Goal: Find specific page/section: Find specific page/section

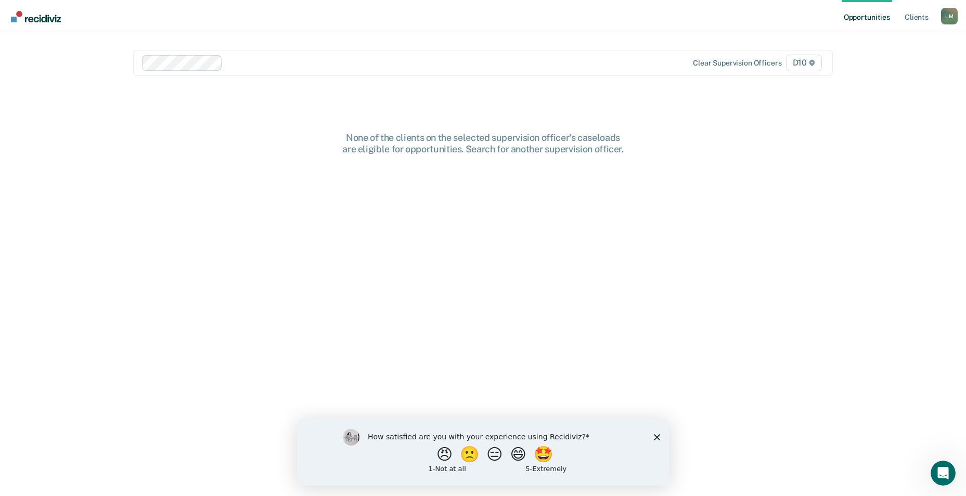
click at [658, 441] on div "How satisfied are you with your experience using Recidiviz? 😠 🙁 😑 😄 🤩 1 - Not a…" at bounding box center [483, 451] width 373 height 67
click at [655, 437] on icon "Close survey" at bounding box center [657, 437] width 6 height 6
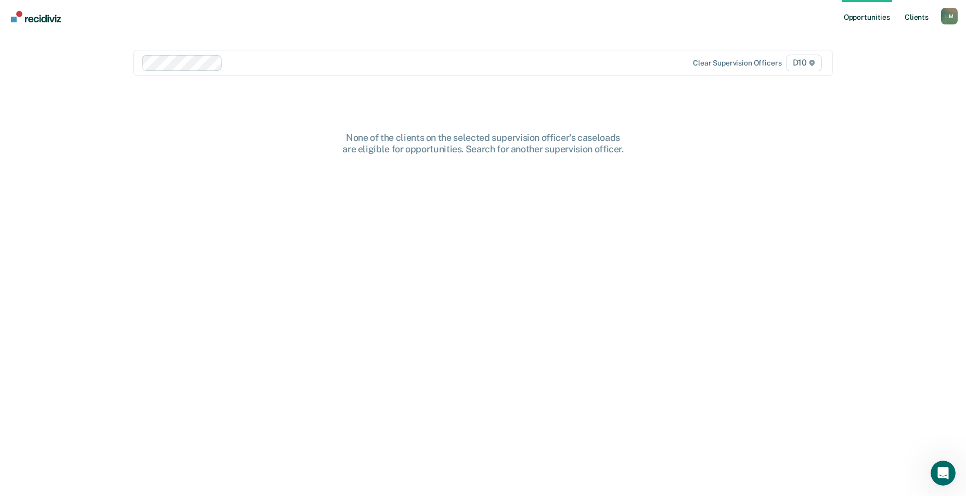
click at [920, 20] on link "Client s" at bounding box center [917, 16] width 28 height 33
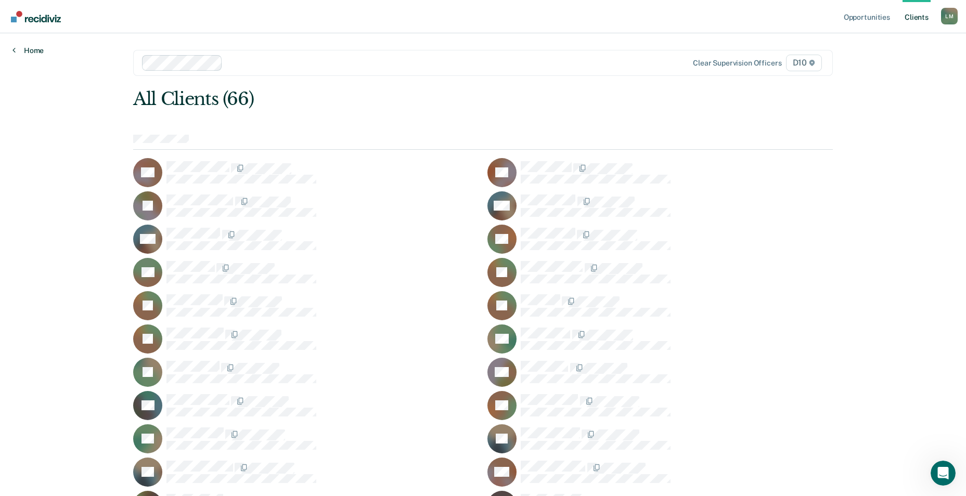
click at [35, 53] on link "Home" at bounding box center [27, 50] width 31 height 9
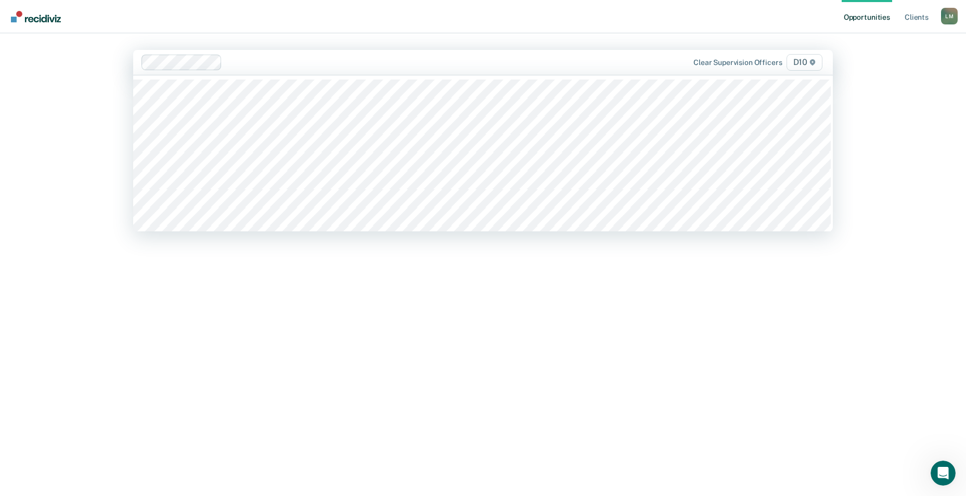
click at [62, 56] on div "Opportunities Client s [PERSON_NAME] [PERSON_NAME] Profile How it works Log Out…" at bounding box center [483, 248] width 966 height 496
